Goal: Task Accomplishment & Management: Use online tool/utility

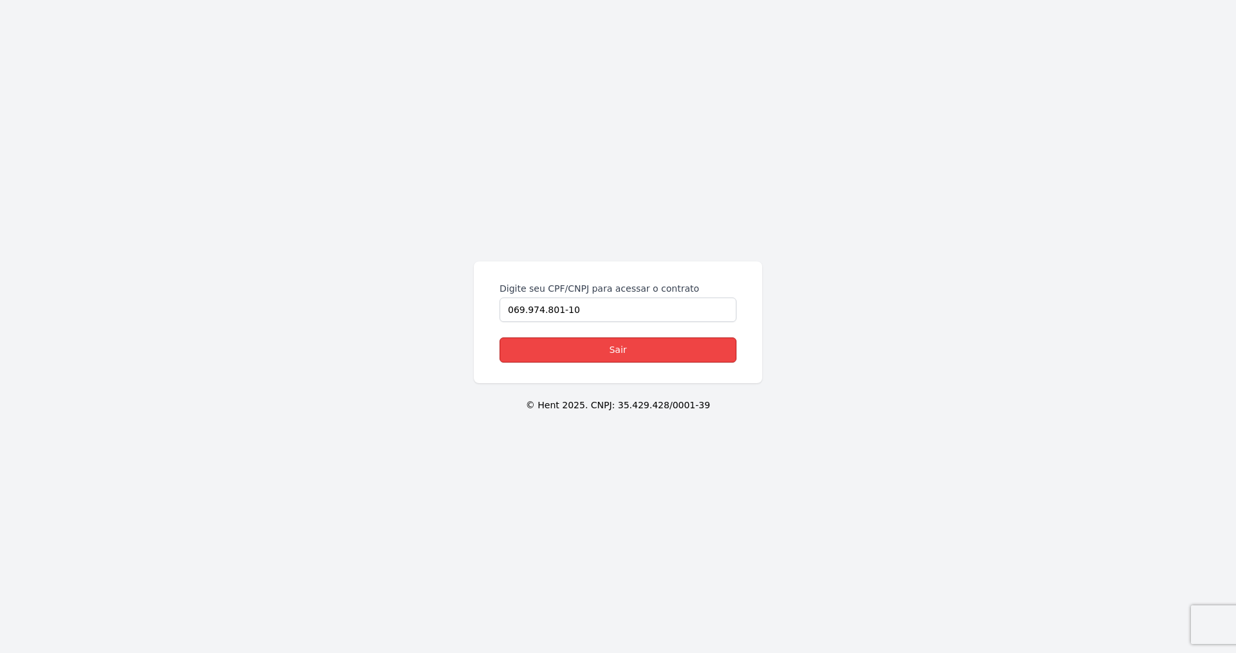
click at [702, 341] on link "Sair" at bounding box center [618, 349] width 237 height 25
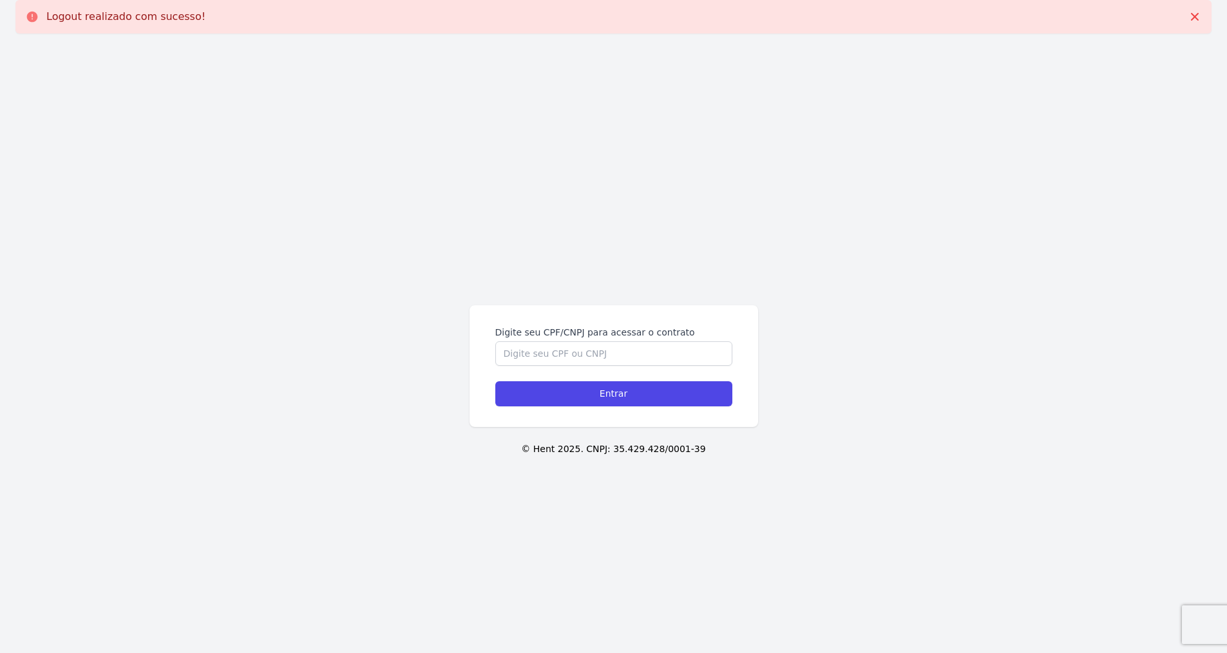
click at [585, 338] on label "Digite seu CPF/CNPJ para acessar o contrato" at bounding box center [613, 332] width 237 height 13
click at [585, 341] on input "Digite seu CPF/CNPJ para acessar o contrato" at bounding box center [613, 353] width 237 height 24
click at [592, 359] on input "Digite seu CPF/CNPJ para acessar o contrato" at bounding box center [613, 353] width 237 height 24
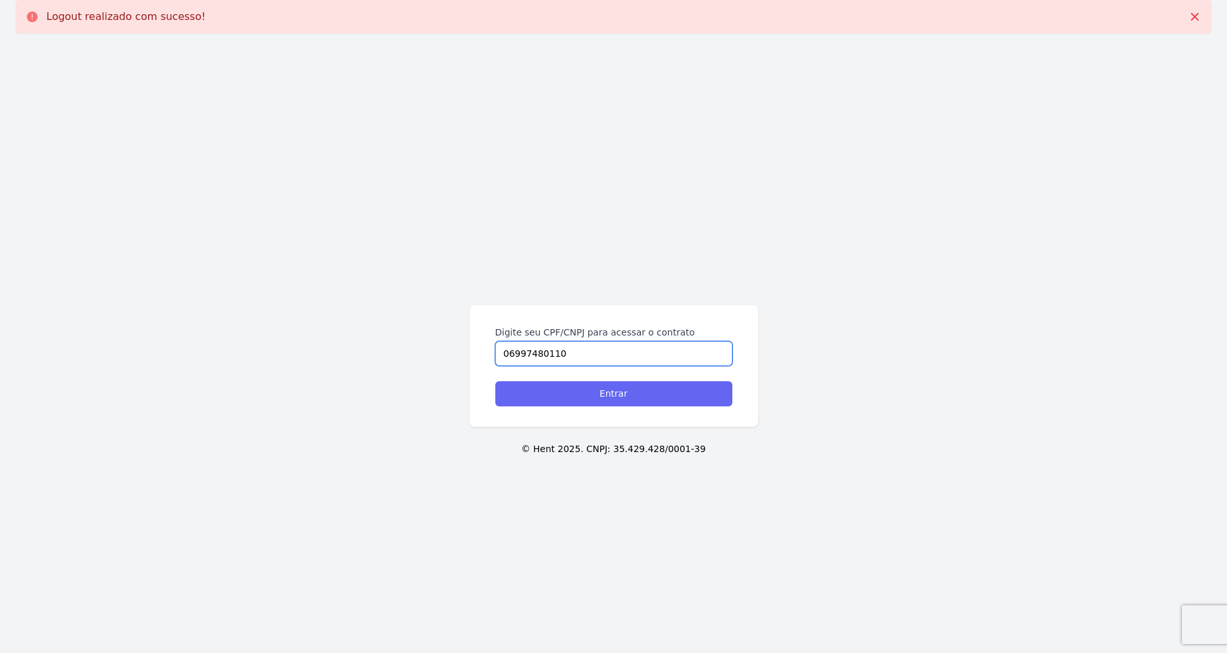
type input "06997480110"
click at [635, 382] on input "Entrar" at bounding box center [613, 393] width 237 height 25
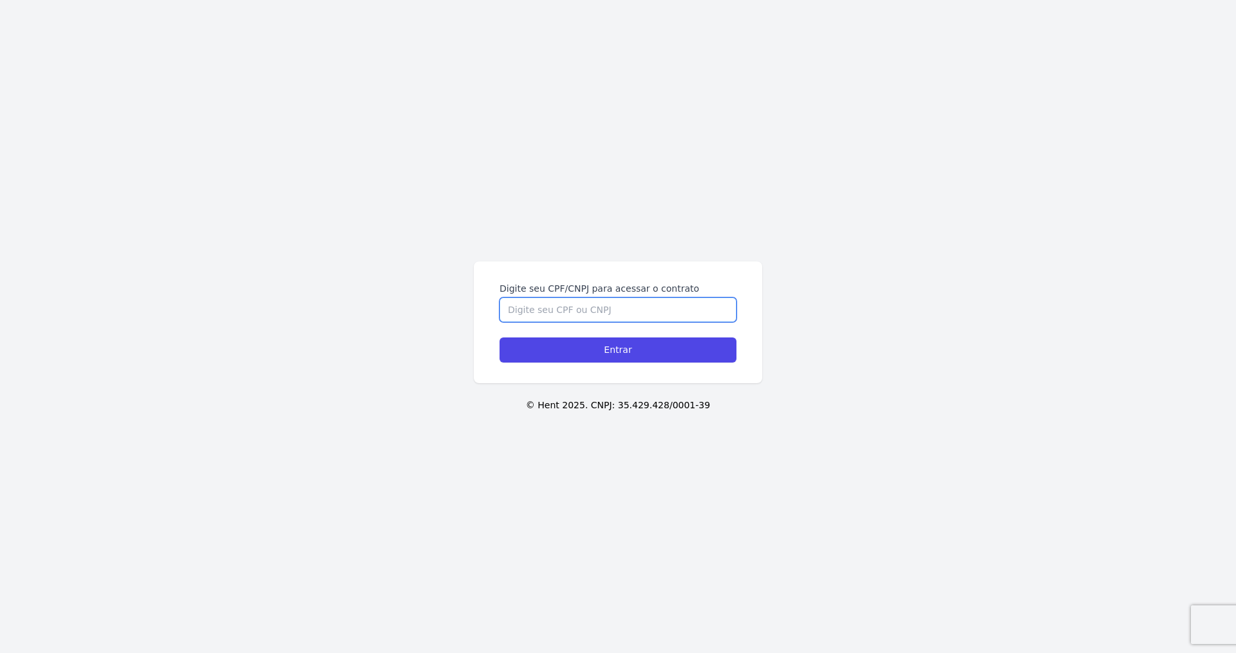
click at [562, 304] on input "Digite seu CPF/CNPJ para acessar o contrato" at bounding box center [618, 309] width 237 height 24
type input "06997480110"
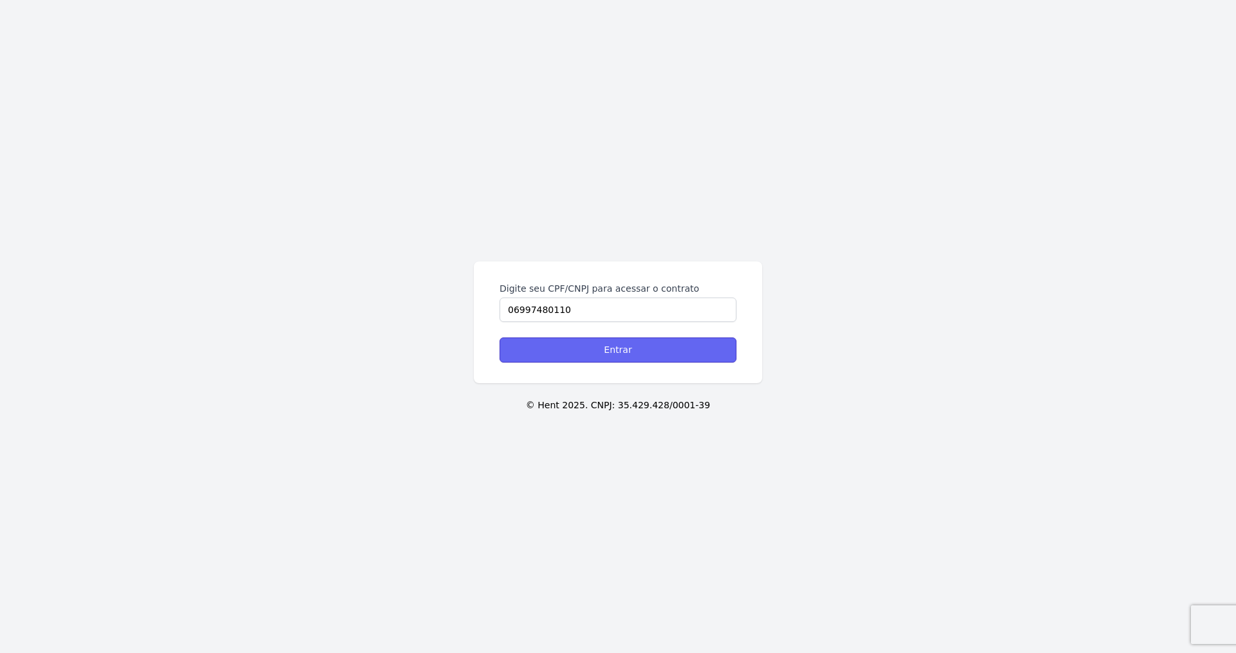
click at [597, 359] on input "Entrar" at bounding box center [618, 349] width 237 height 25
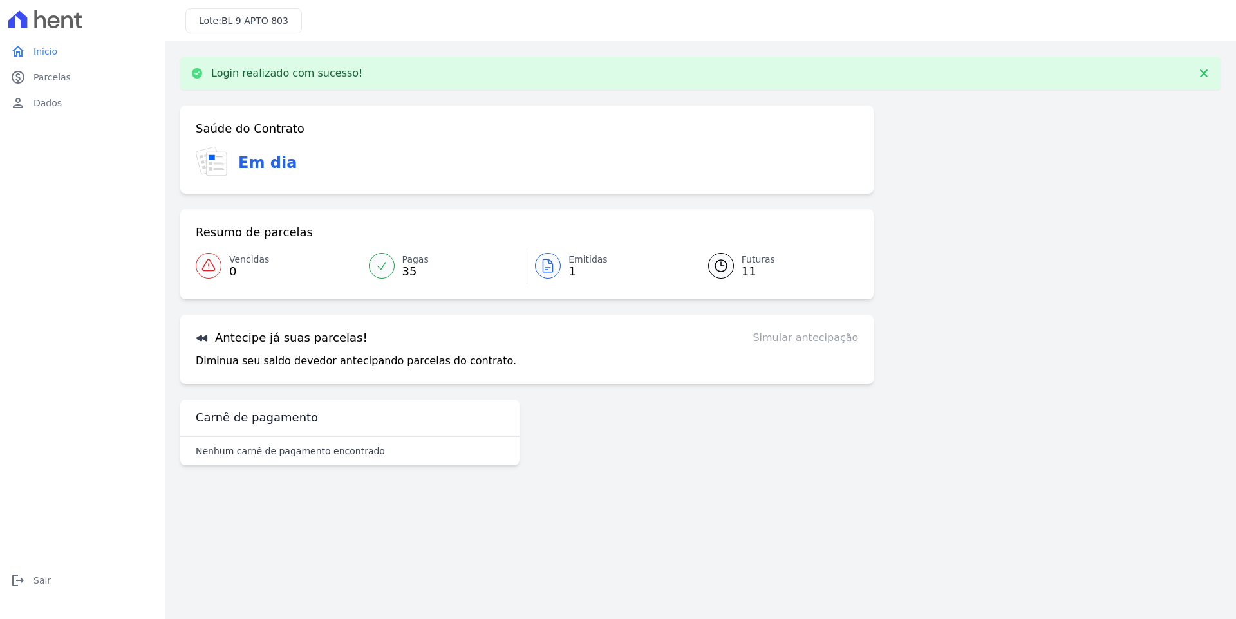
click at [588, 256] on span "Emitidas" at bounding box center [588, 260] width 39 height 14
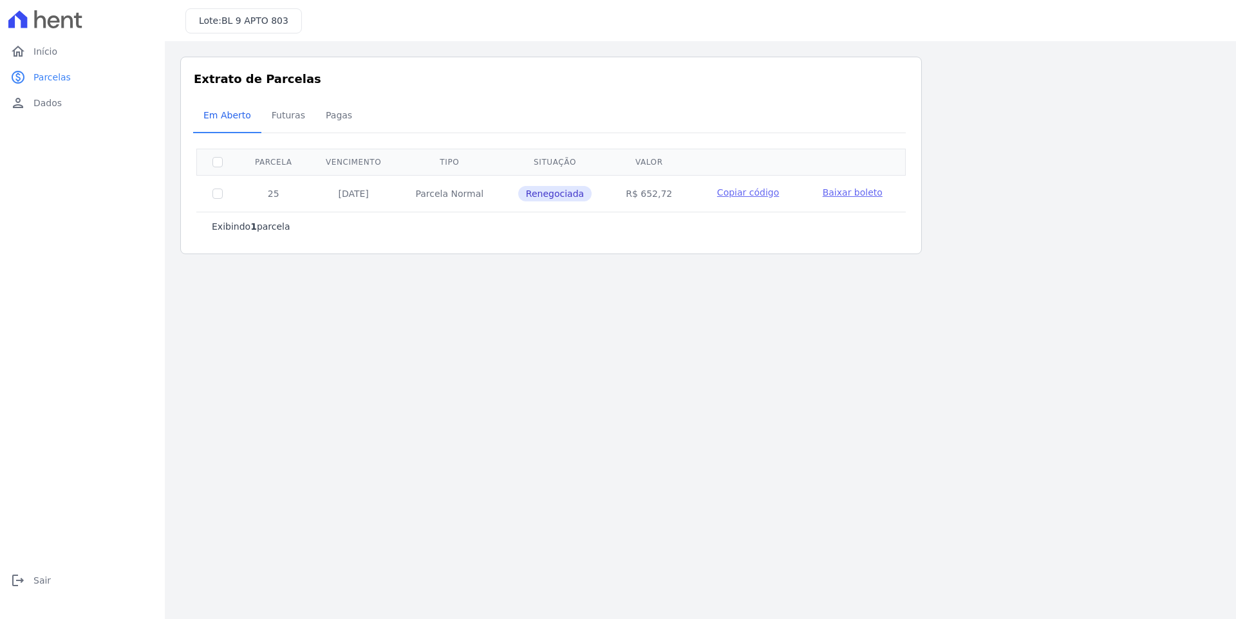
click at [843, 195] on span "Baixar boleto" at bounding box center [853, 192] width 60 height 10
click at [46, 55] on span "Início" at bounding box center [45, 51] width 24 height 13
